Goal: Check status: Check status

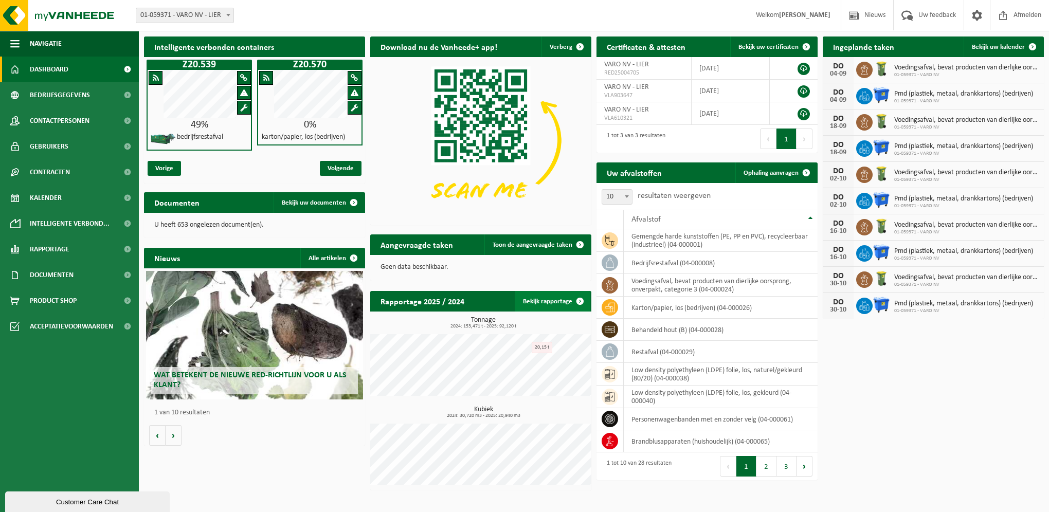
click at [560, 298] on link "Bekijk rapportage" at bounding box center [553, 301] width 76 height 21
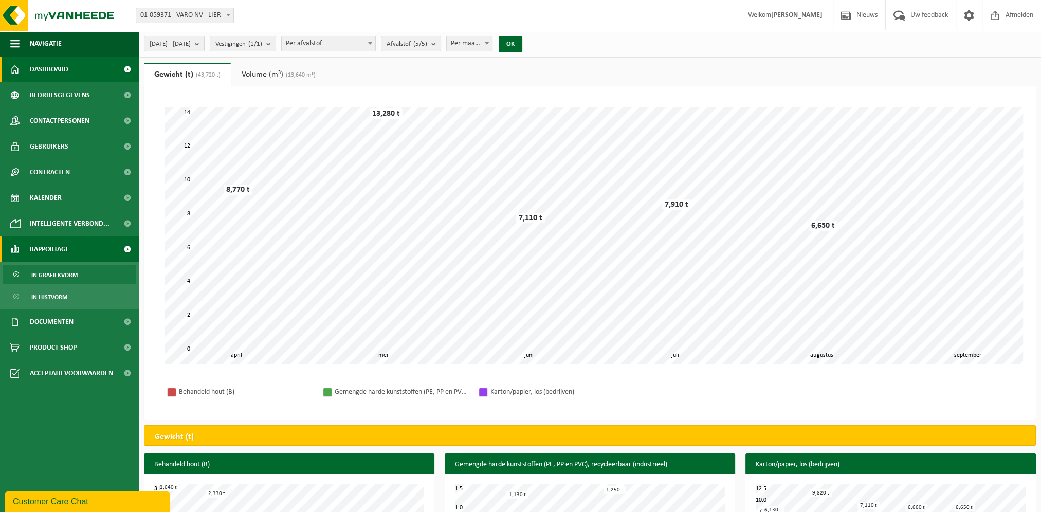
click at [51, 65] on span "Dashboard" at bounding box center [49, 70] width 39 height 26
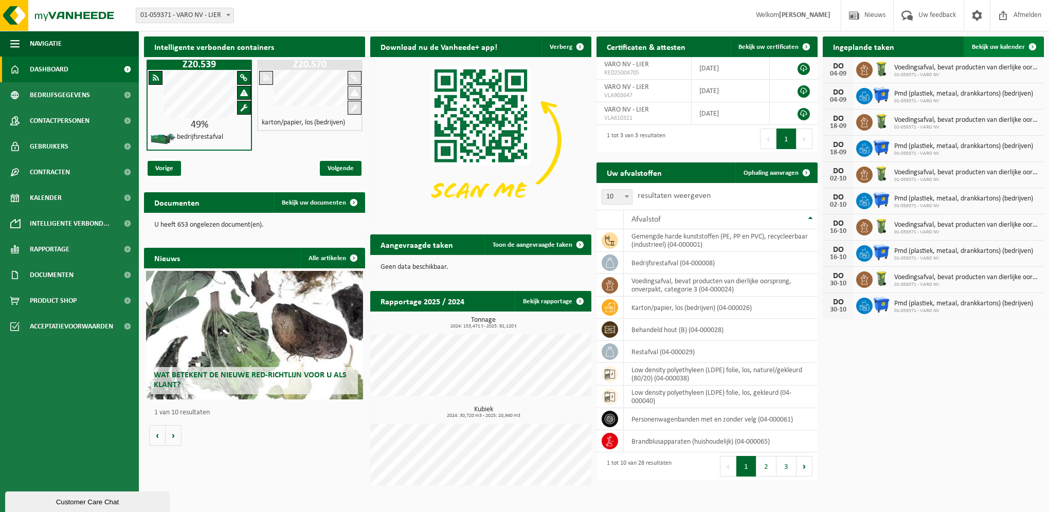
click at [991, 46] on span "Bekijk uw kalender" at bounding box center [997, 47] width 53 height 7
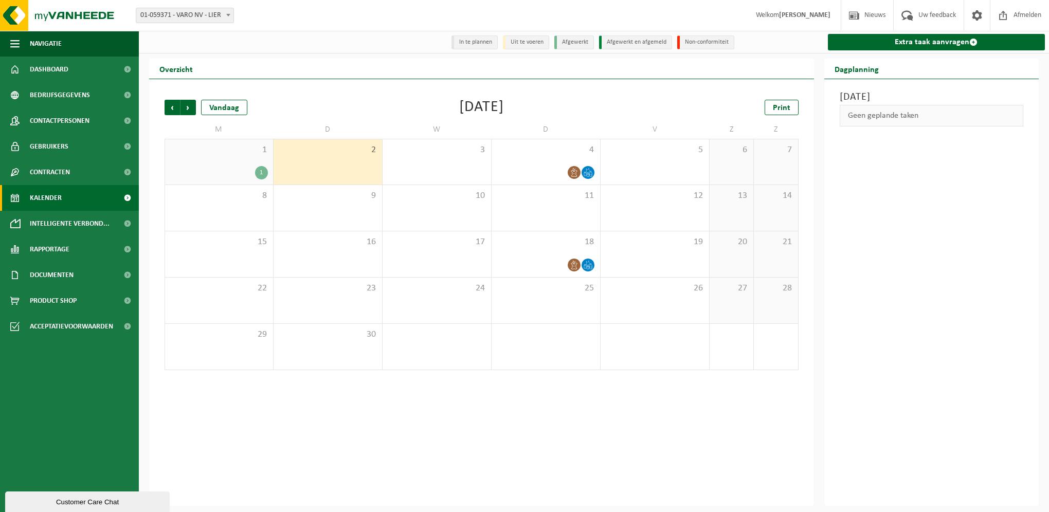
click at [259, 173] on div "1" at bounding box center [261, 172] width 13 height 13
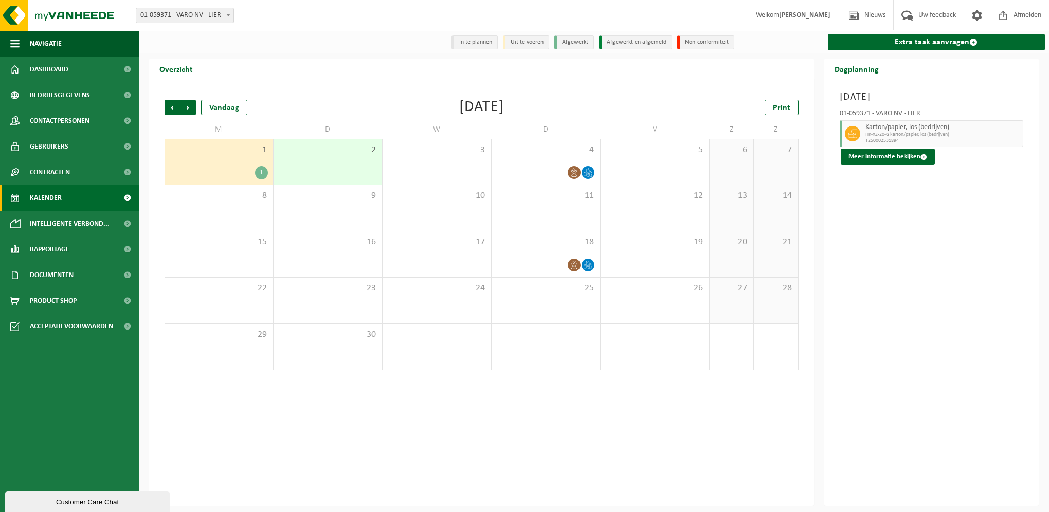
click at [299, 164] on div "2" at bounding box center [327, 161] width 108 height 45
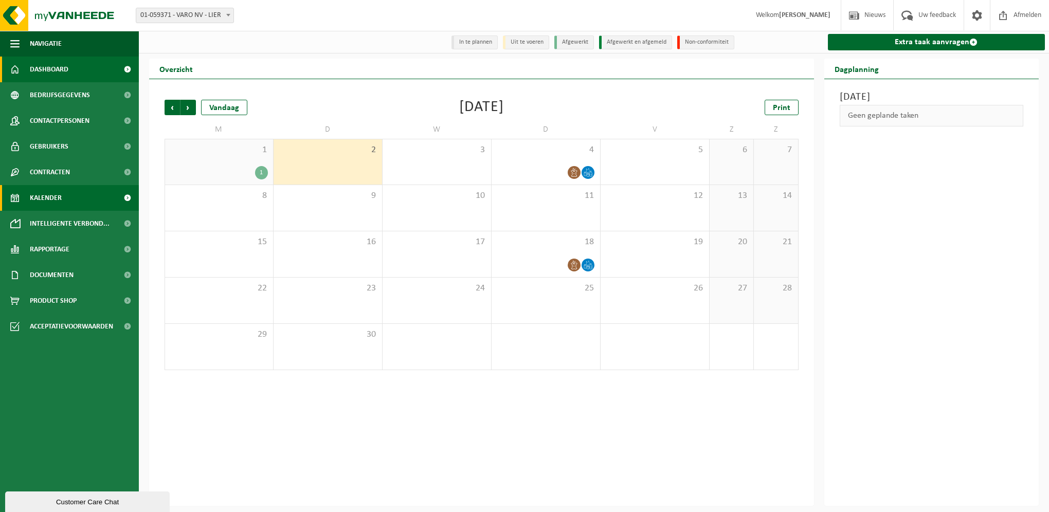
click at [72, 69] on link "Dashboard" at bounding box center [69, 70] width 139 height 26
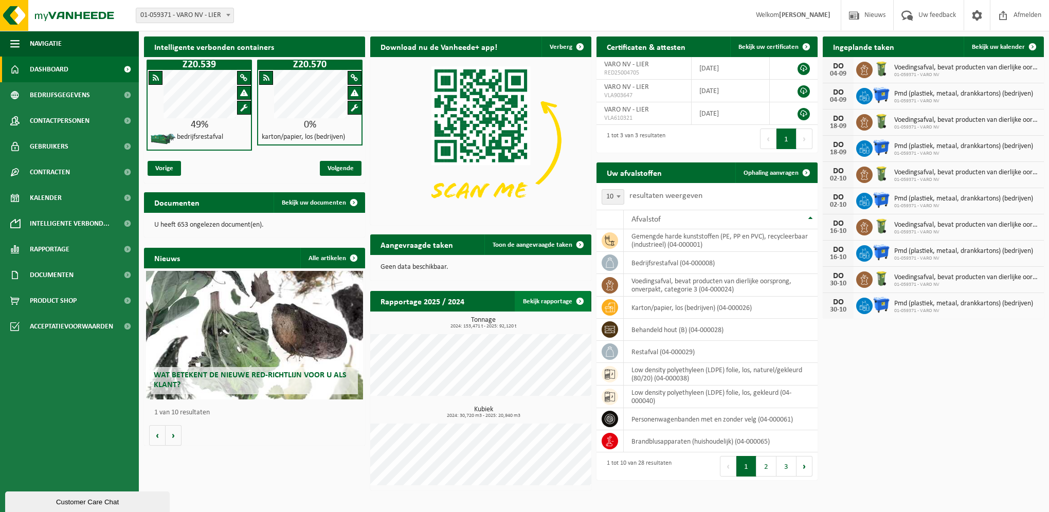
click at [557, 306] on link "Bekijk rapportage" at bounding box center [553, 301] width 76 height 21
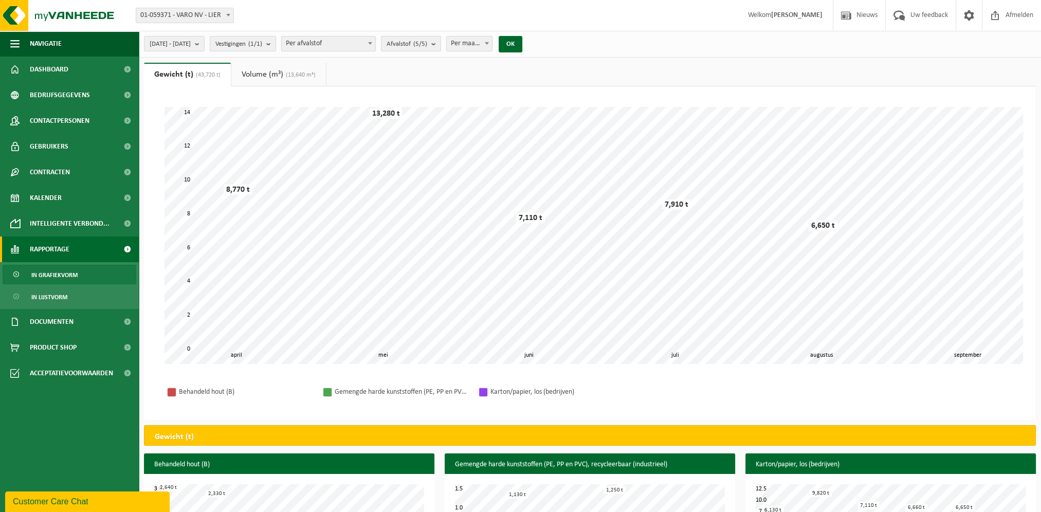
click at [492, 46] on span at bounding box center [487, 42] width 10 height 13
select select "3"
click at [522, 46] on button "OK" at bounding box center [511, 44] width 24 height 16
click at [204, 42] on b "submit" at bounding box center [199, 43] width 9 height 14
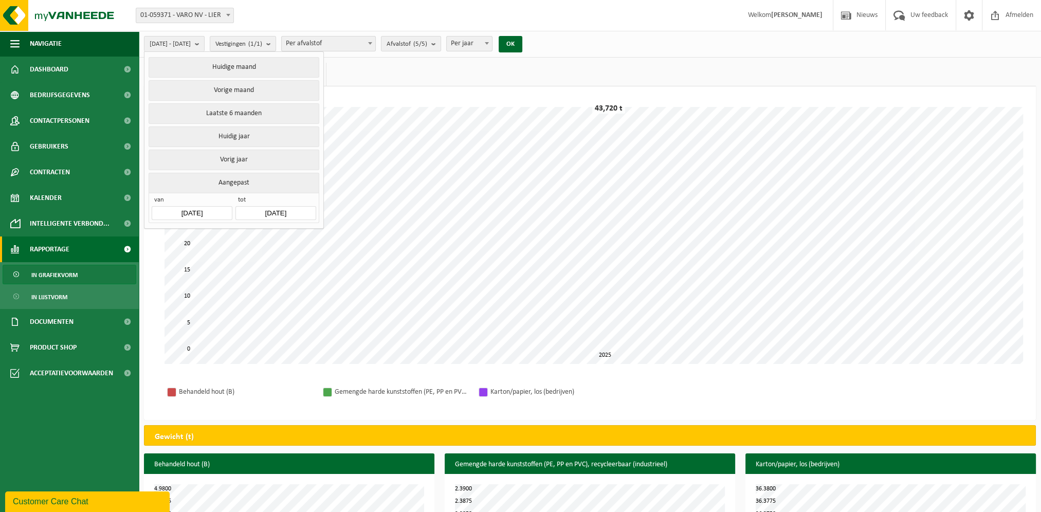
click at [214, 210] on input "2025-04-01" at bounding box center [192, 213] width 80 height 14
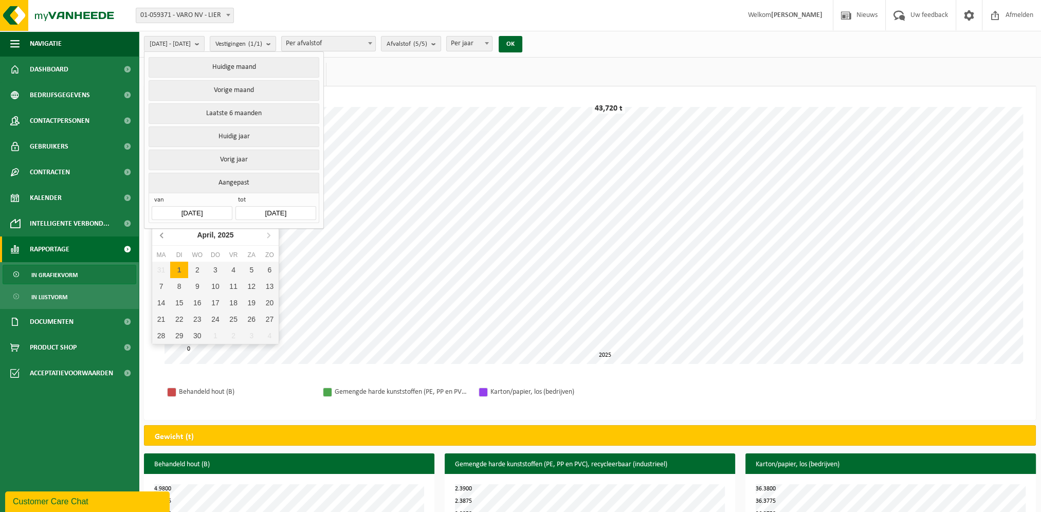
click at [162, 233] on icon at bounding box center [161, 235] width 3 height 5
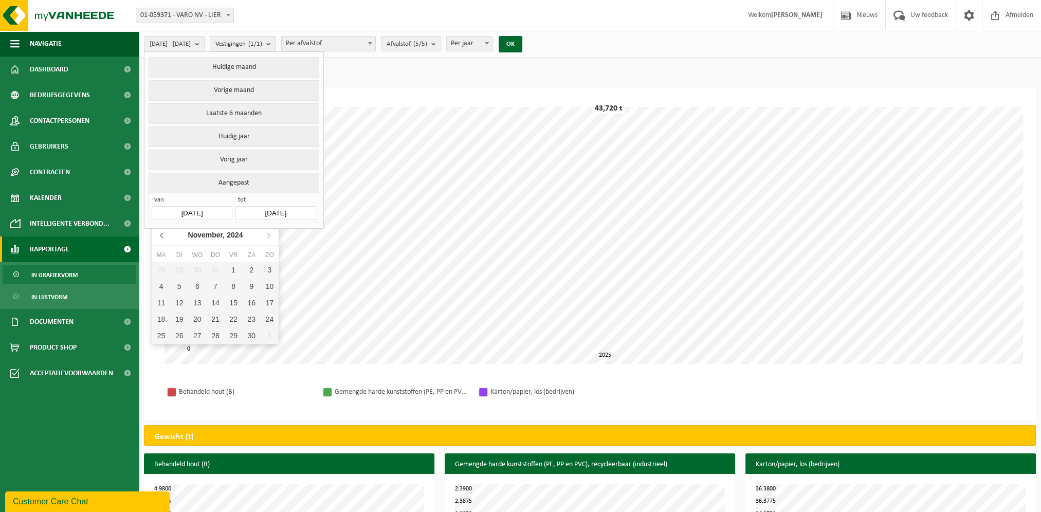
click at [162, 233] on icon at bounding box center [161, 235] width 3 height 5
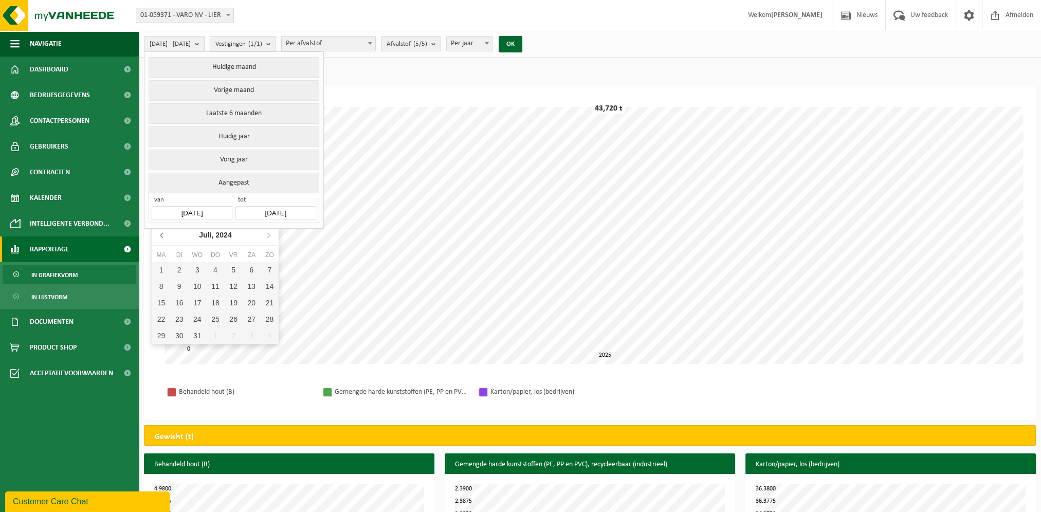
click at [162, 233] on icon at bounding box center [161, 235] width 3 height 5
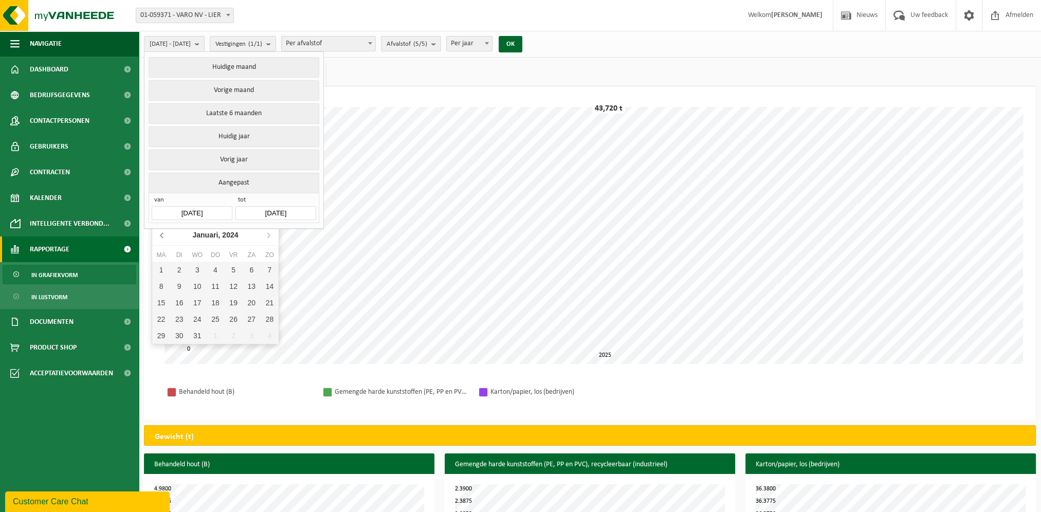
click at [162, 233] on icon at bounding box center [161, 235] width 3 height 5
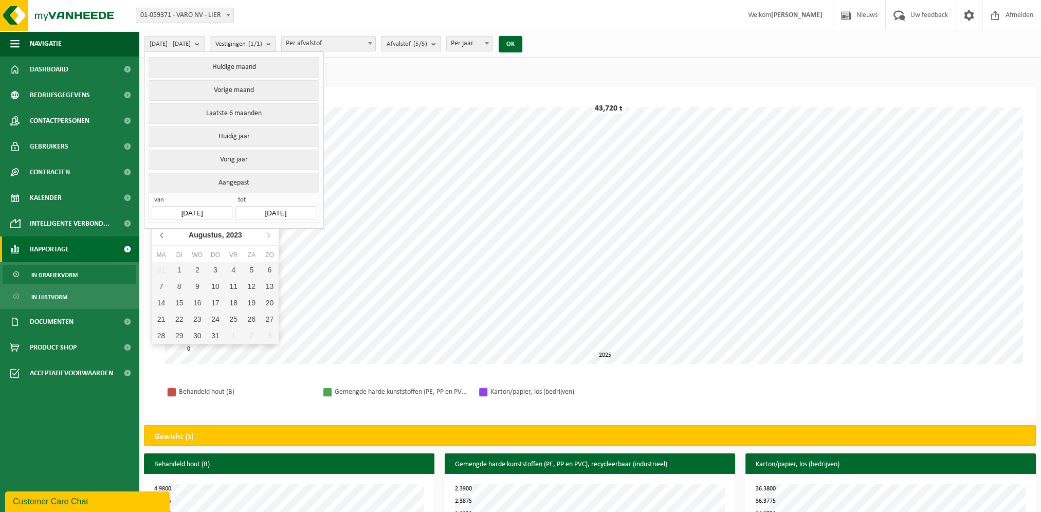
click at [162, 233] on icon at bounding box center [161, 235] width 3 height 5
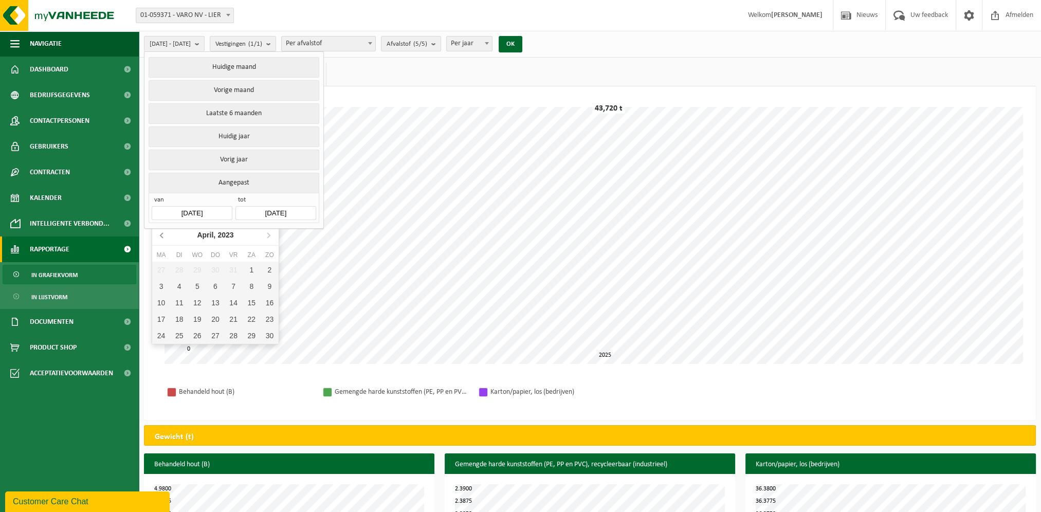
click at [162, 233] on icon at bounding box center [161, 235] width 3 height 5
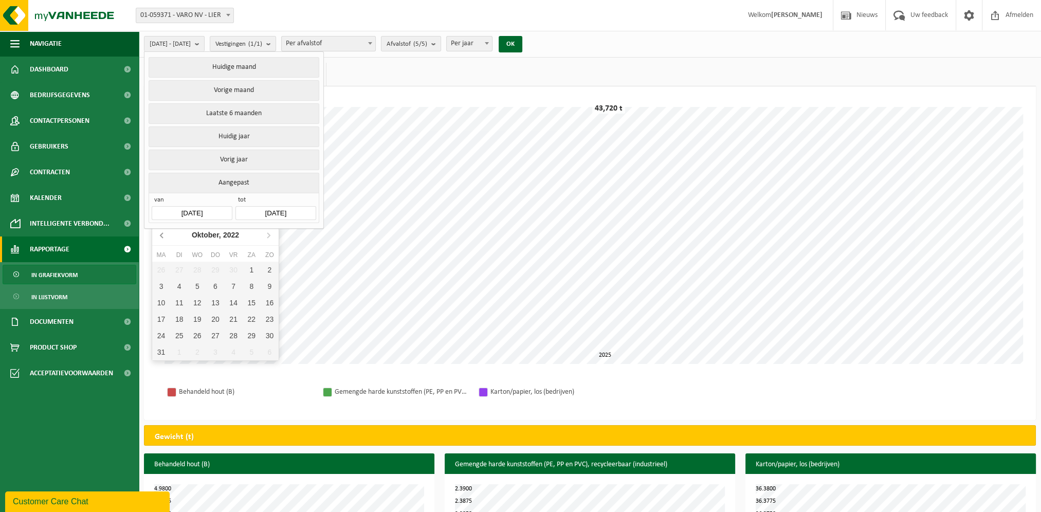
click at [162, 233] on icon at bounding box center [161, 235] width 3 height 5
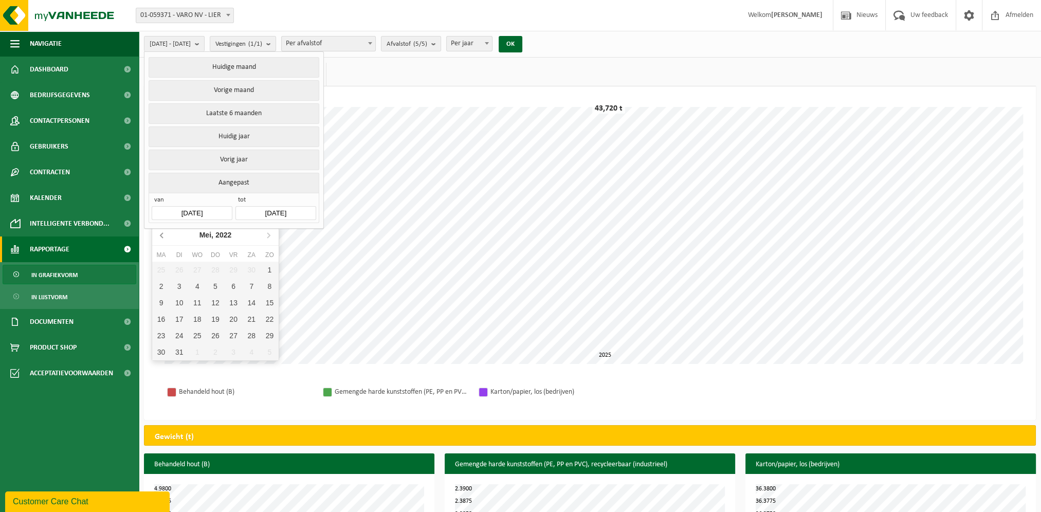
click at [162, 233] on icon at bounding box center [161, 235] width 3 height 5
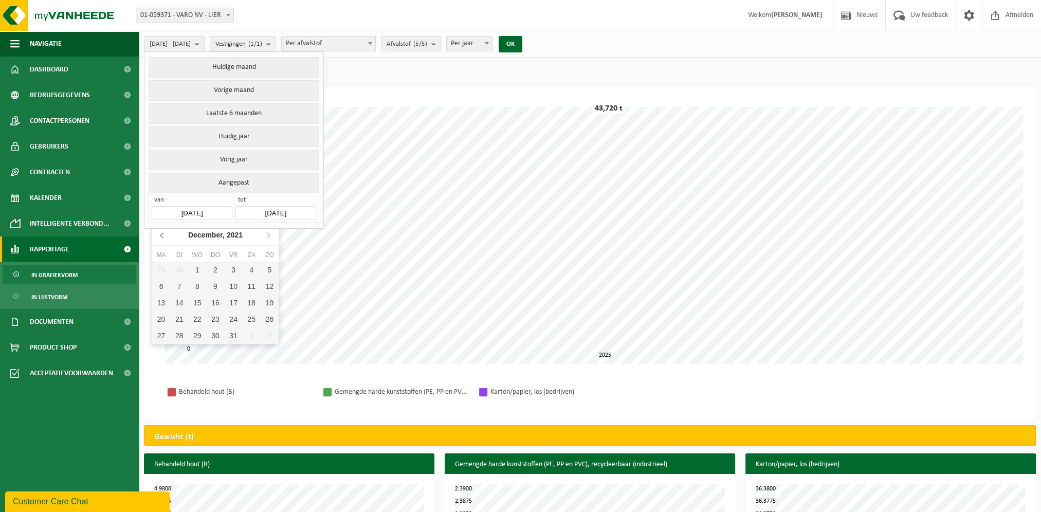
click at [162, 233] on icon at bounding box center [161, 235] width 3 height 5
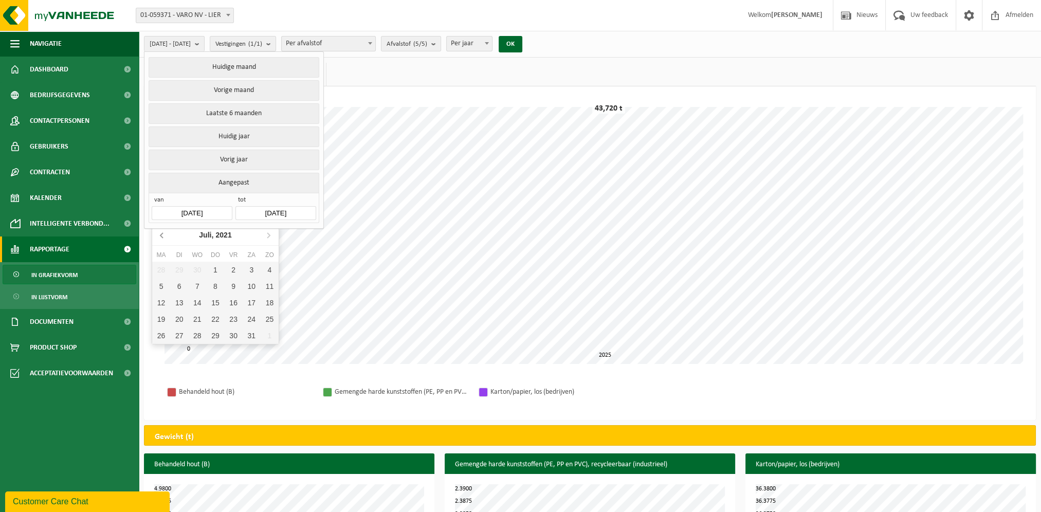
click at [162, 233] on icon at bounding box center [161, 235] width 3 height 5
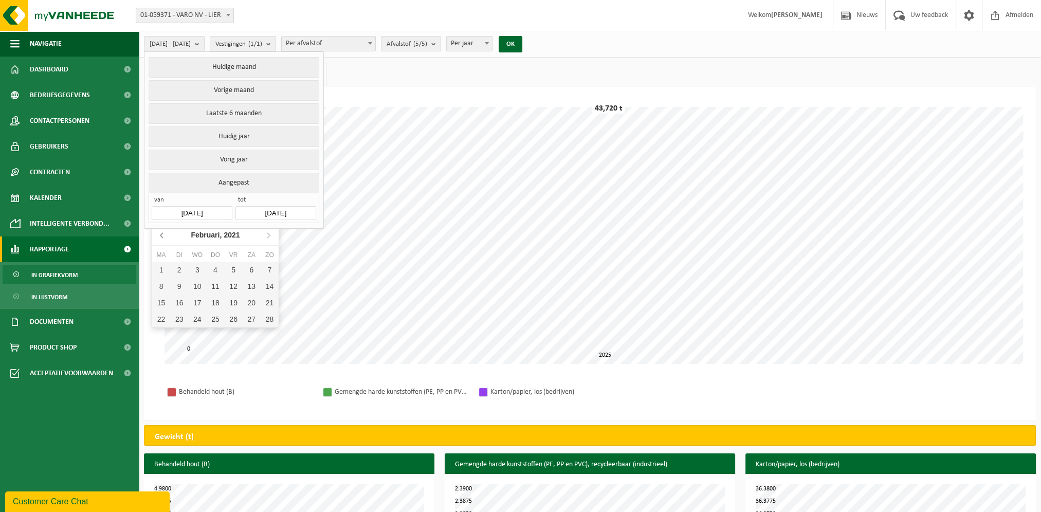
click at [162, 233] on icon at bounding box center [161, 235] width 3 height 5
click at [270, 232] on icon at bounding box center [268, 235] width 16 height 16
click at [231, 265] on div "1" at bounding box center [234, 270] width 18 height 16
type input "2021-01-01"
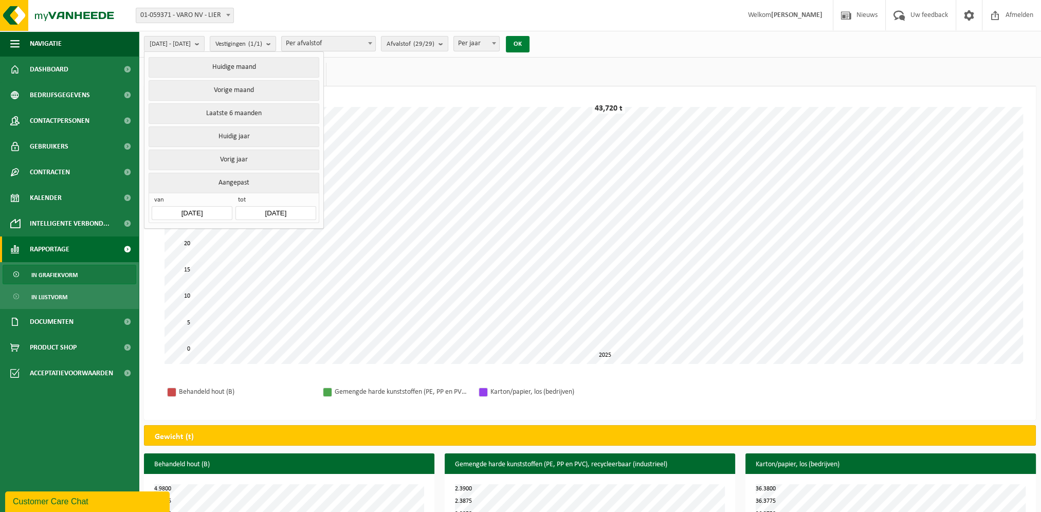
click at [529, 38] on button "OK" at bounding box center [518, 44] width 24 height 16
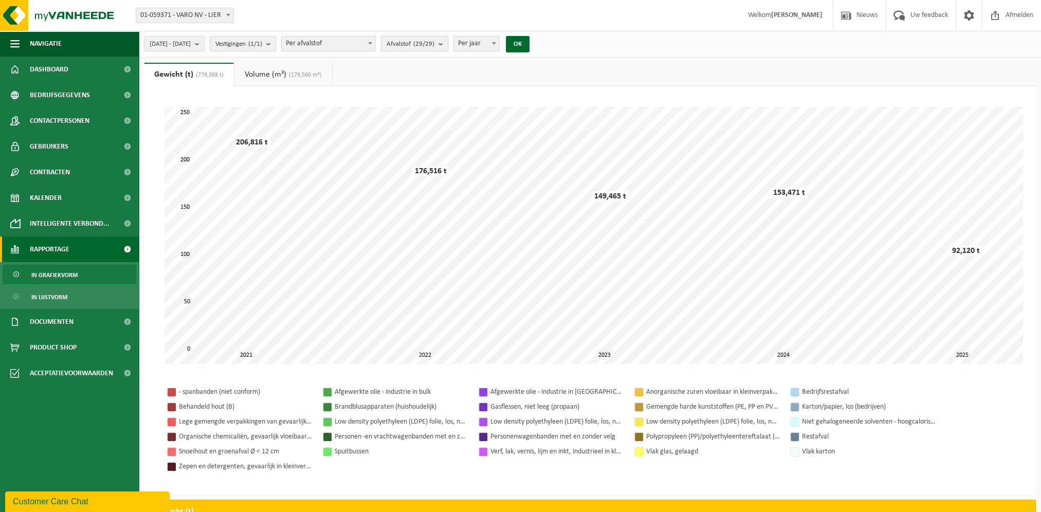
click at [434, 44] on count "(29/29)" at bounding box center [423, 44] width 21 height 7
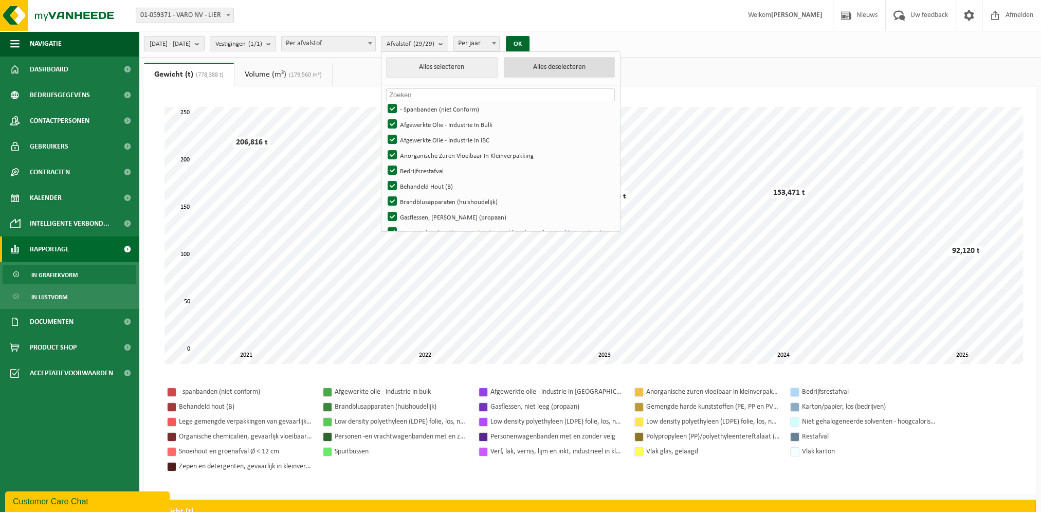
click at [565, 72] on button "Alles deselecteren" at bounding box center [559, 67] width 111 height 21
checkbox input "false"
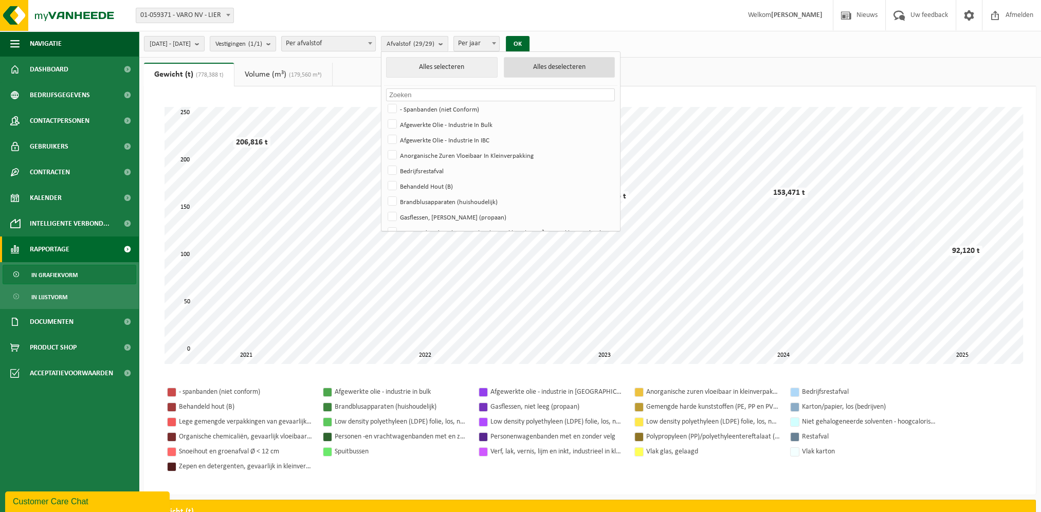
checkbox input "false"
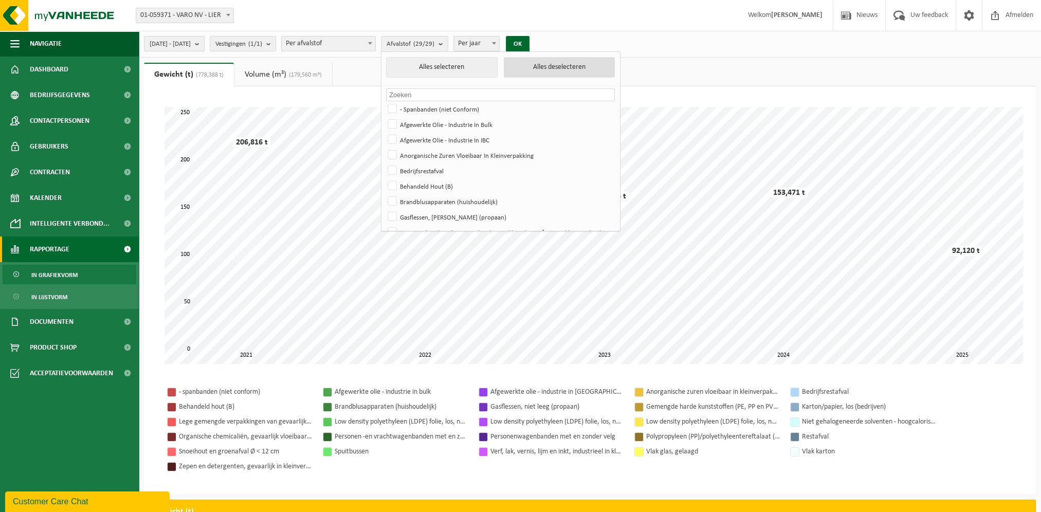
checkbox input "false"
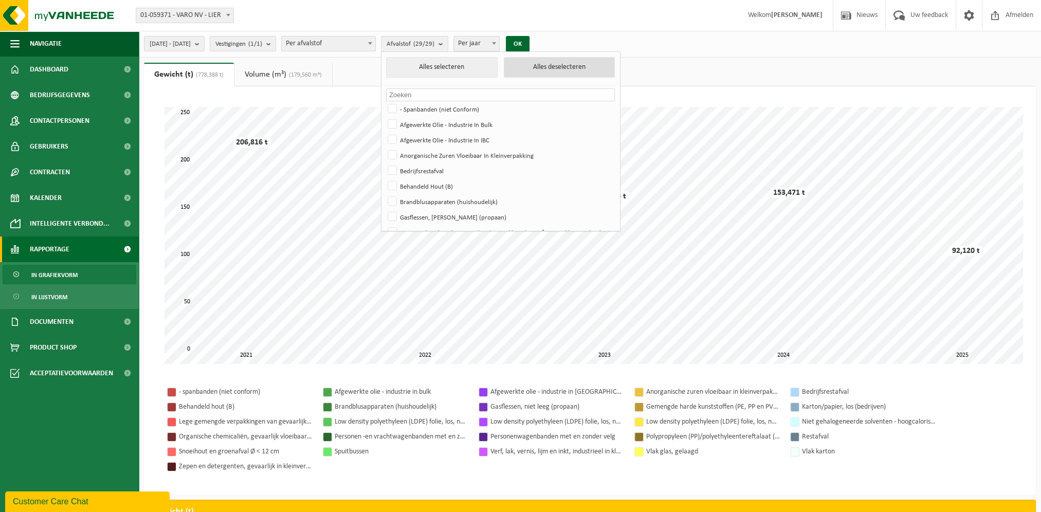
checkbox input "false"
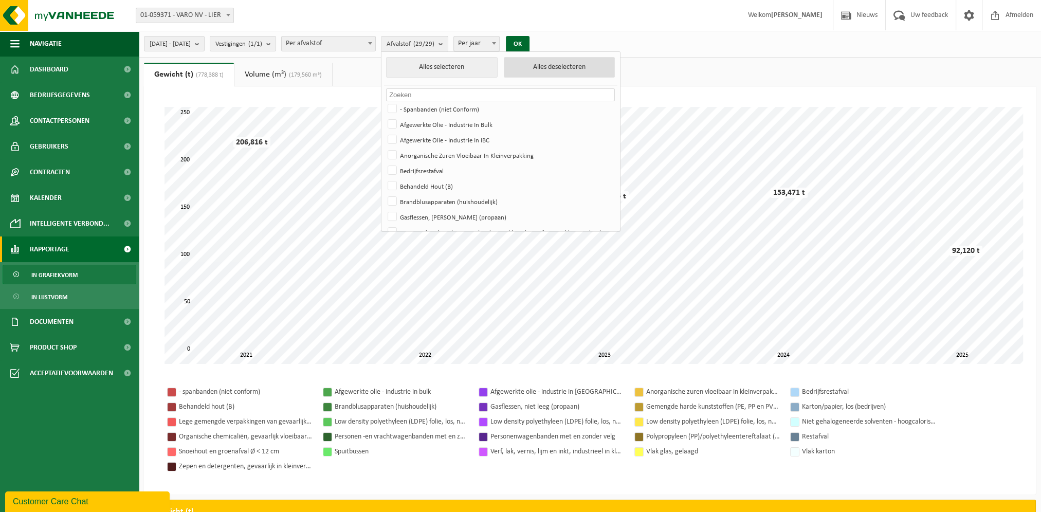
checkbox input "false"
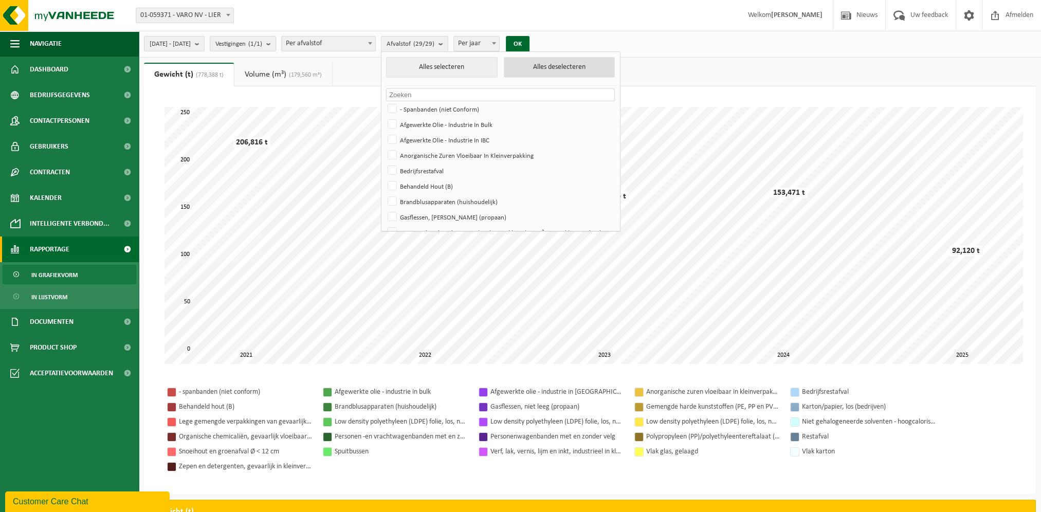
checkbox input "false"
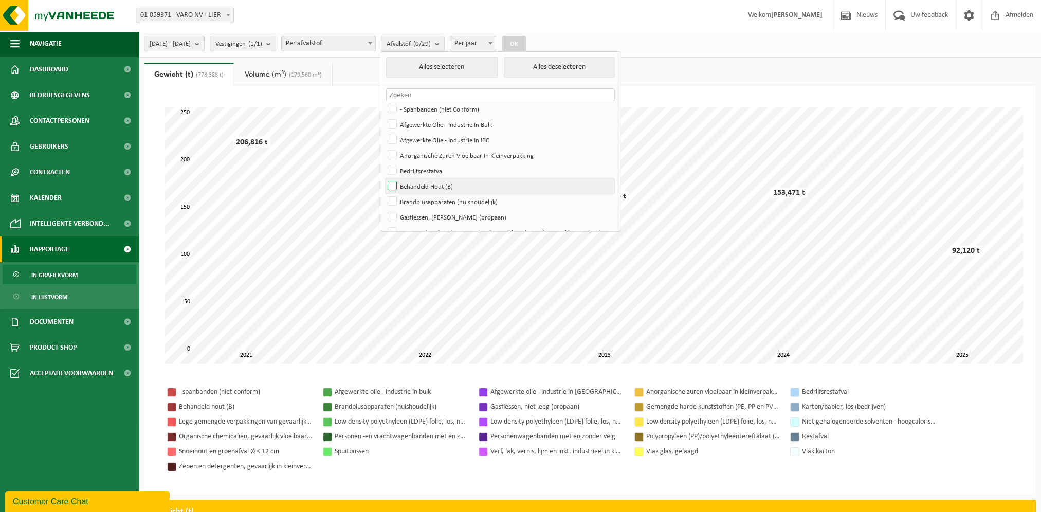
click at [419, 186] on label "Behandeld Hout (B)" at bounding box center [500, 185] width 229 height 15
click at [384, 178] on input "Behandeld Hout (B)" at bounding box center [383, 178] width 1 height 1
checkbox input "true"
click at [419, 168] on label "Bedrijfsrestafval" at bounding box center [500, 170] width 229 height 15
click at [384, 163] on input "Bedrijfsrestafval" at bounding box center [383, 162] width 1 height 1
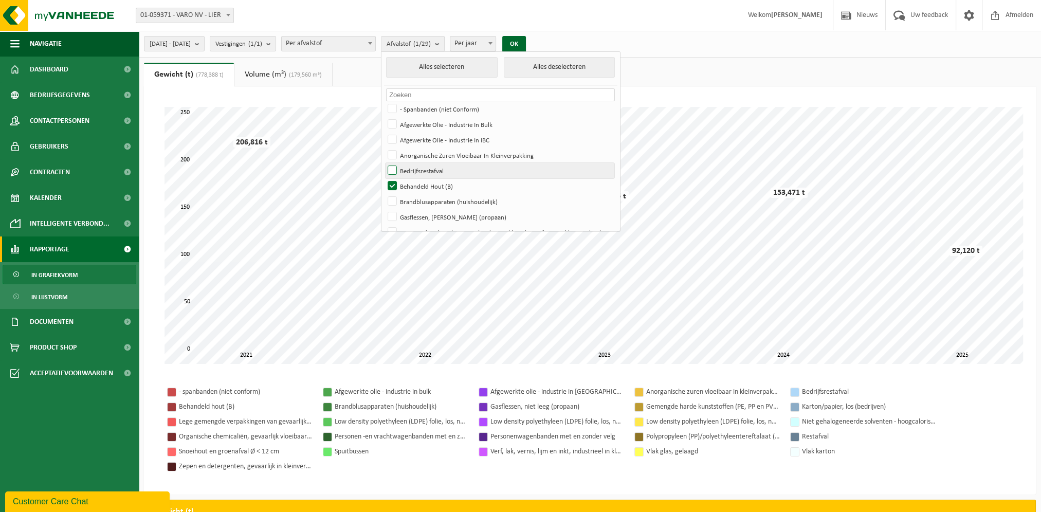
checkbox input "true"
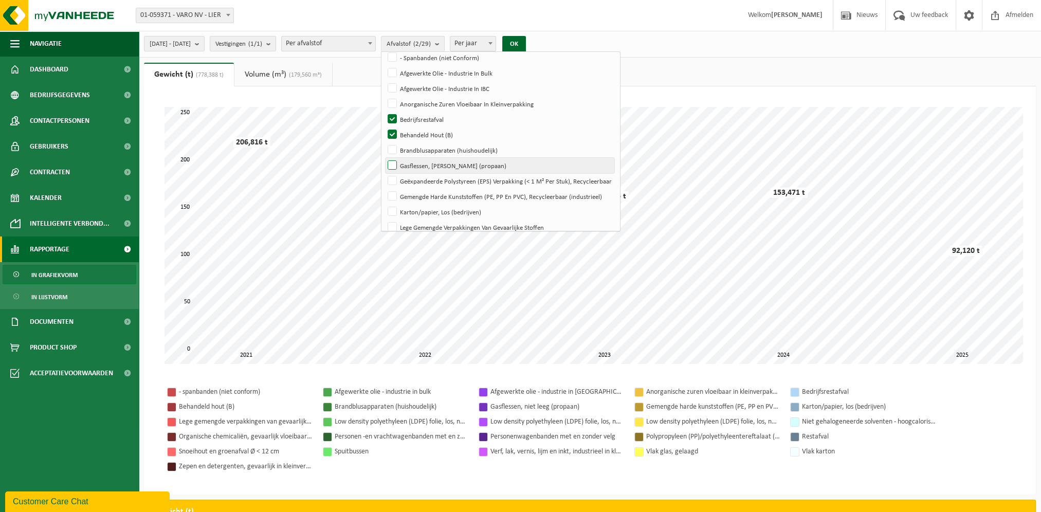
scroll to position [103, 0]
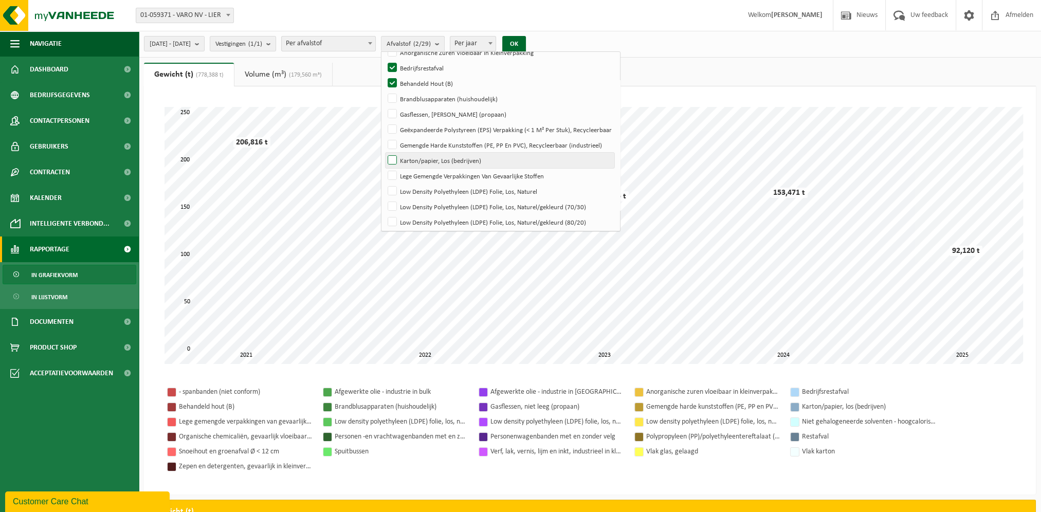
click at [419, 158] on label "Karton/papier, Los (bedrijven)" at bounding box center [500, 160] width 229 height 15
click at [384, 153] on input "Karton/papier, Los (bedrijven)" at bounding box center [383, 152] width 1 height 1
checkbox input "true"
click at [420, 142] on label "Gemengde Harde Kunststoffen (PE, PP En PVC), Recycleerbaar (industrieel)" at bounding box center [500, 144] width 229 height 15
click at [384, 137] on input "Gemengde Harde Kunststoffen (PE, PP En PVC), Recycleerbaar (industrieel)" at bounding box center [383, 137] width 1 height 1
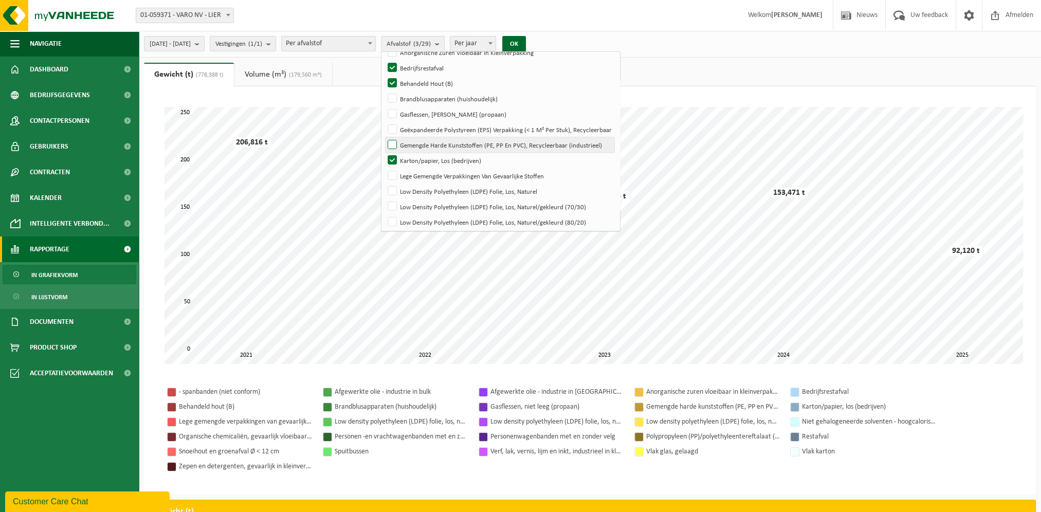
checkbox input "true"
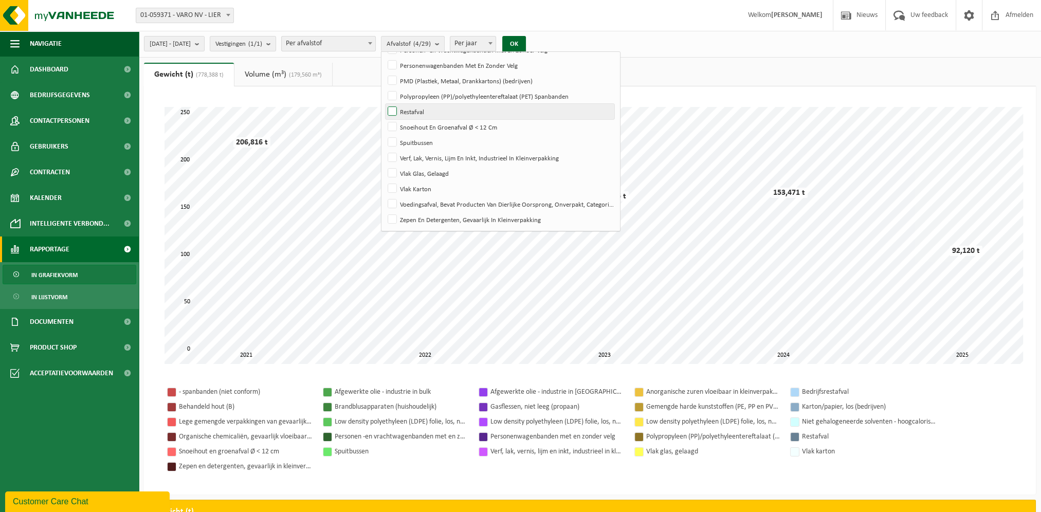
scroll to position [51, 0]
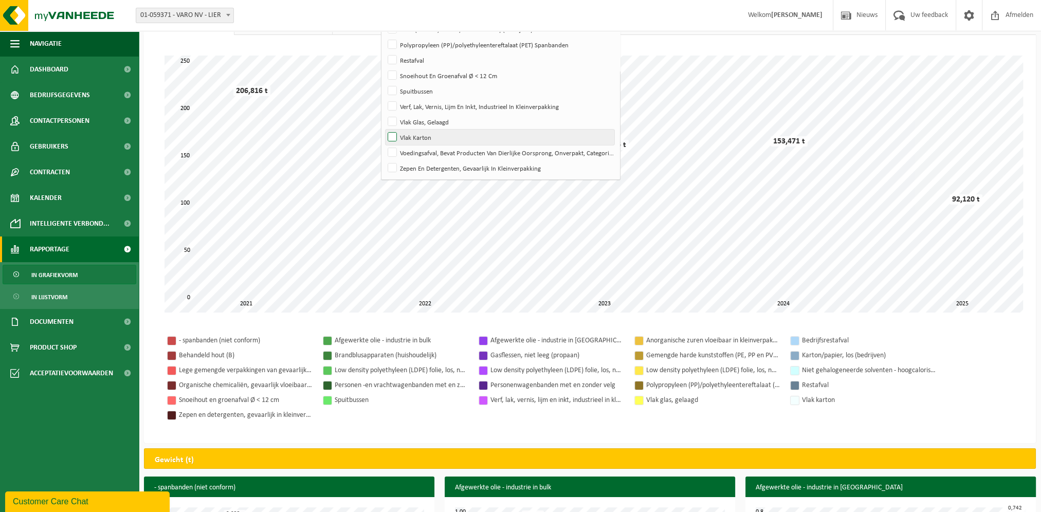
click at [420, 134] on label "Vlak Karton" at bounding box center [500, 137] width 229 height 15
click at [384, 130] on input "Vlak Karton" at bounding box center [383, 129] width 1 height 1
checkbox input "true"
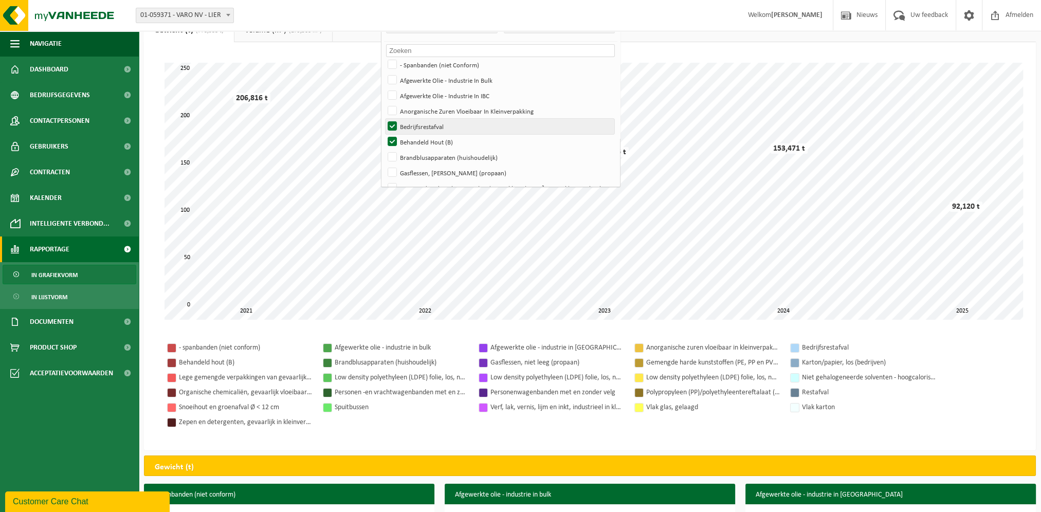
scroll to position [0, 0]
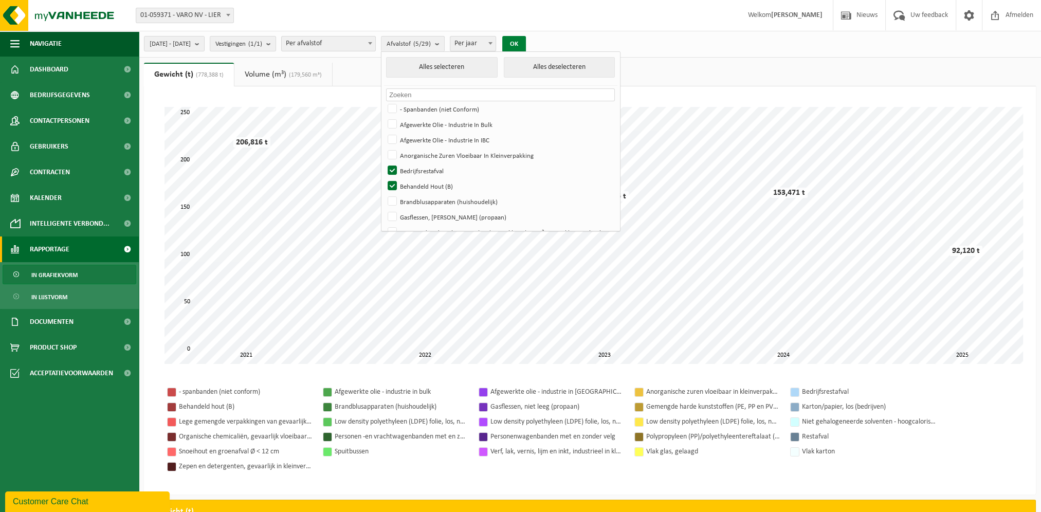
click at [526, 47] on button "OK" at bounding box center [514, 44] width 24 height 16
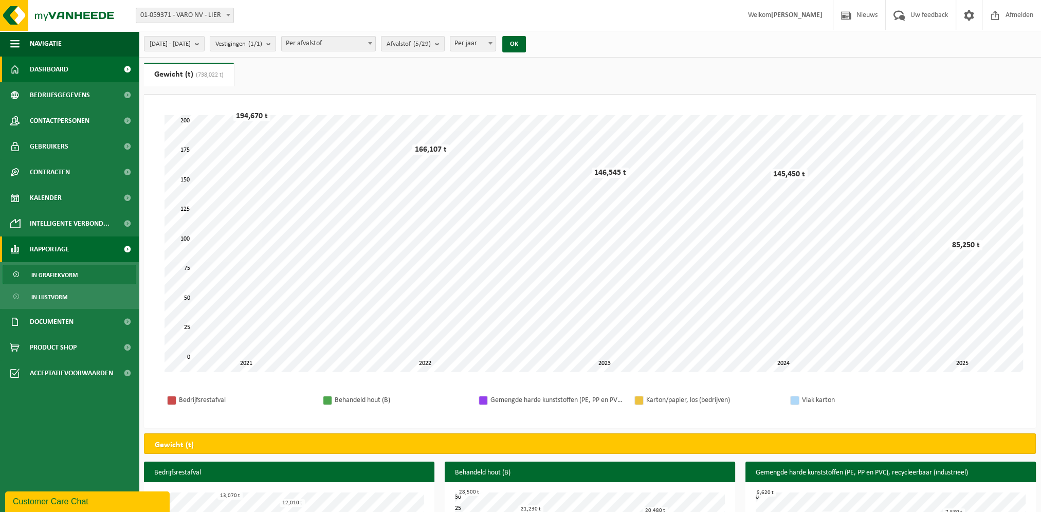
click at [62, 69] on span "Dashboard" at bounding box center [49, 70] width 39 height 26
